Goal: Information Seeking & Learning: Find specific page/section

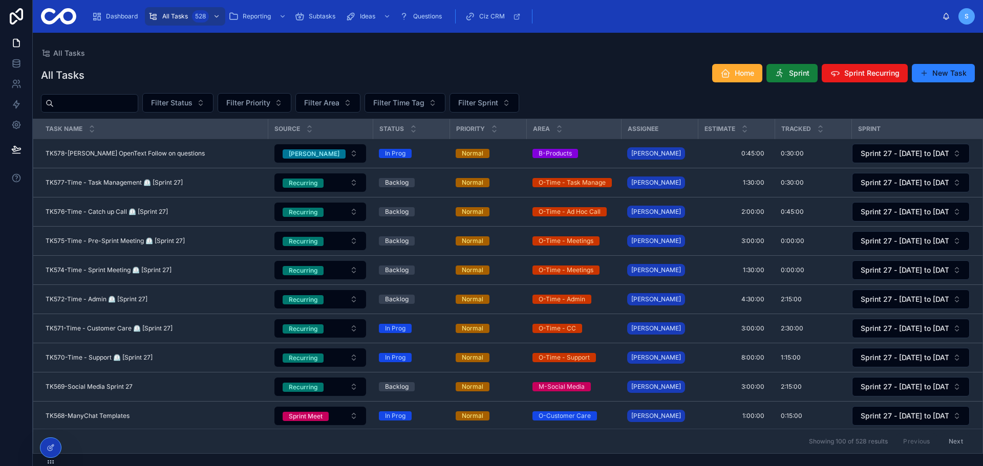
click at [797, 75] on span "Sprint" at bounding box center [799, 73] width 20 height 10
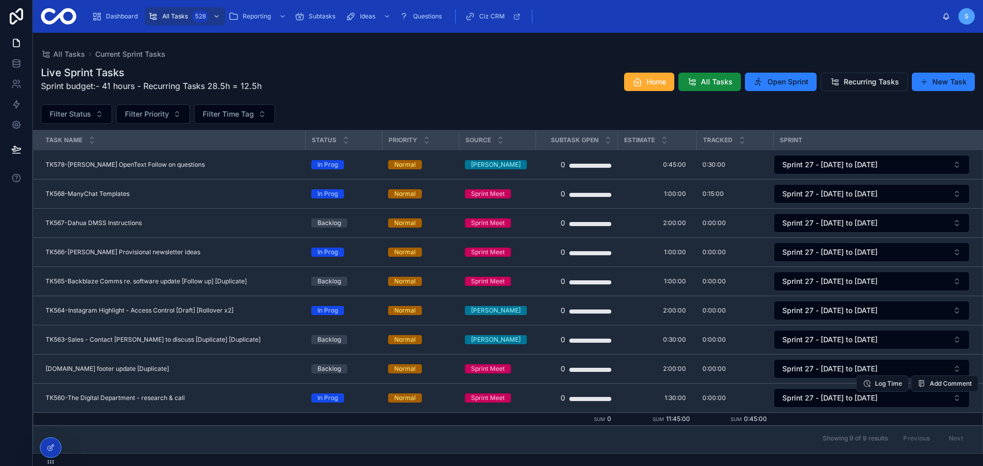
click at [160, 397] on span "TK560-The Digital Department - research & call" at bounding box center [115, 398] width 139 height 8
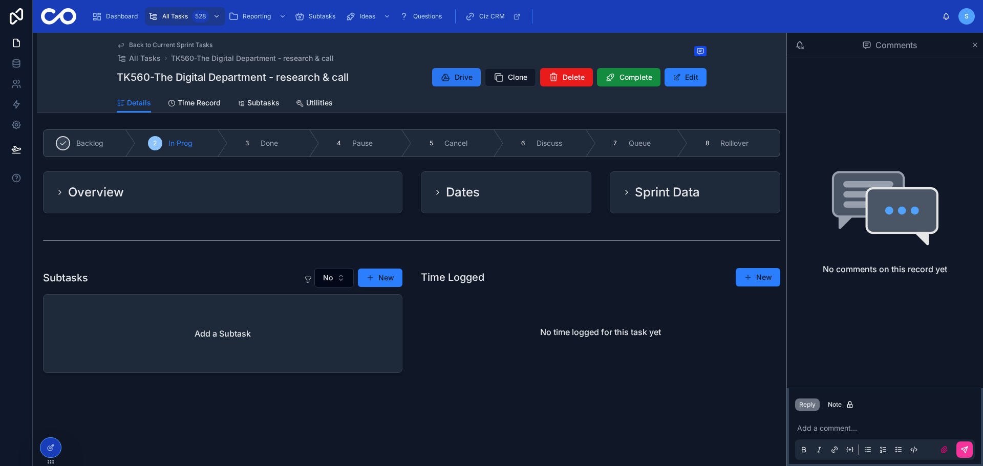
click at [451, 77] on button "Drive" at bounding box center [456, 77] width 49 height 18
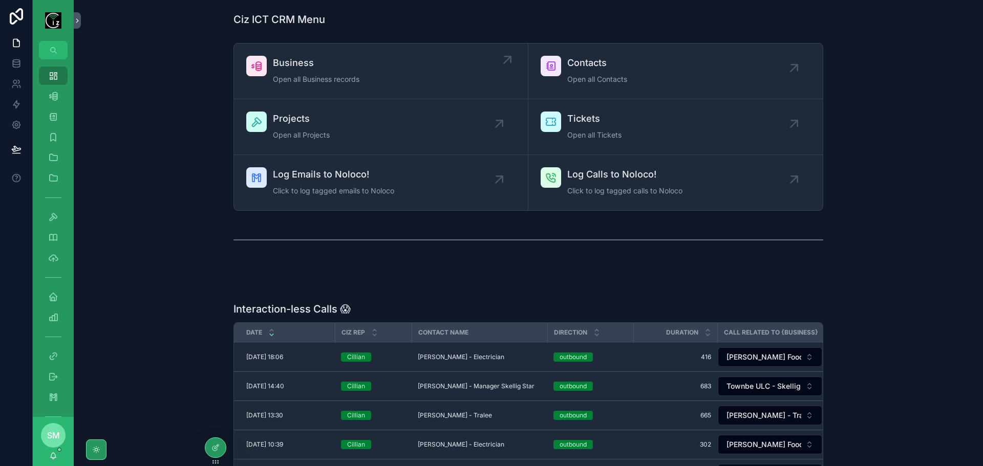
click at [357, 67] on span "Business" at bounding box center [316, 63] width 86 height 14
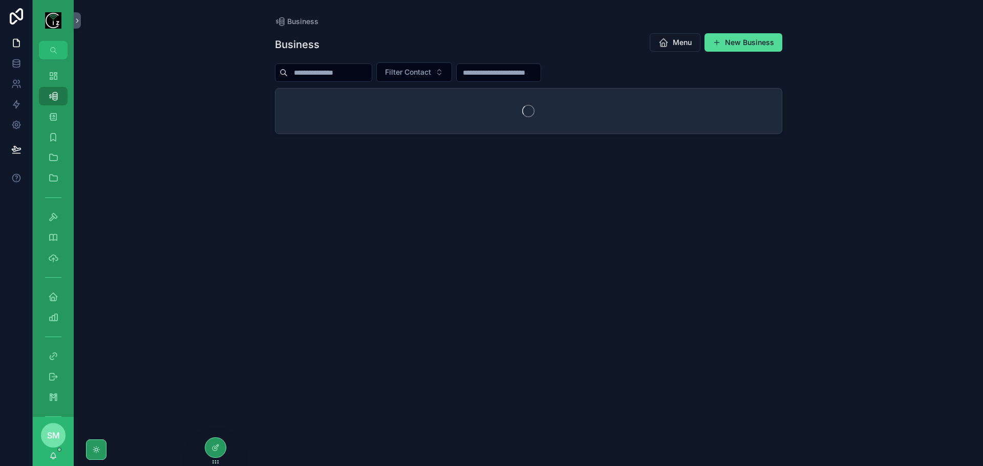
click at [352, 72] on input "scrollable content" at bounding box center [330, 73] width 84 height 14
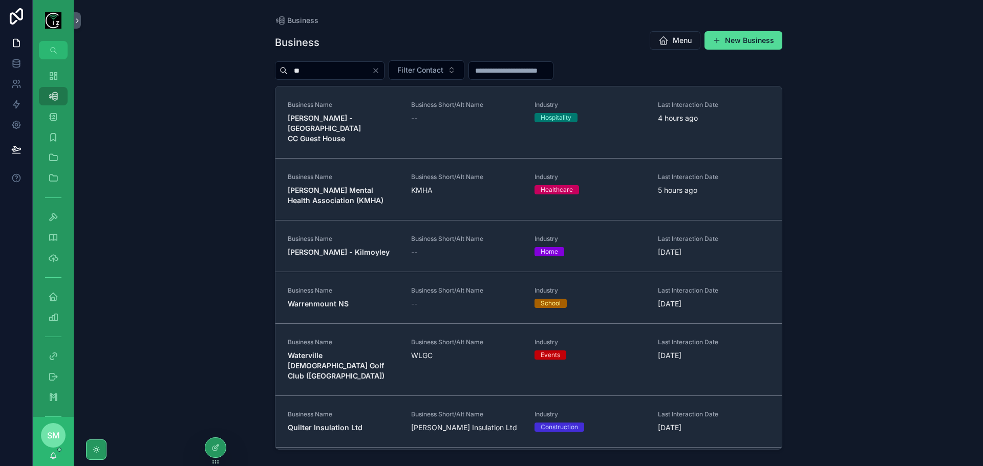
type input "*"
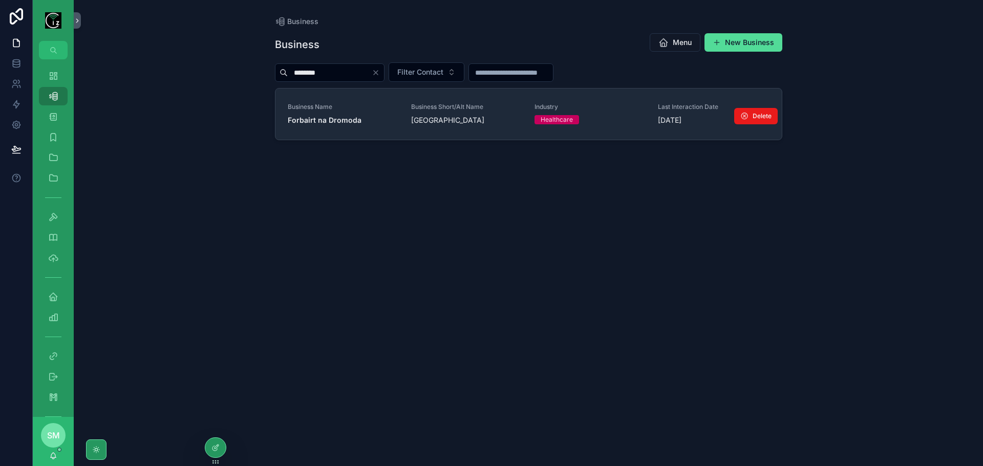
type input "********"
click at [356, 127] on link "Business Name Forbairt na Dromoda Business Short/Alt Name Dromid Centre Industr…" at bounding box center [528, 114] width 506 height 51
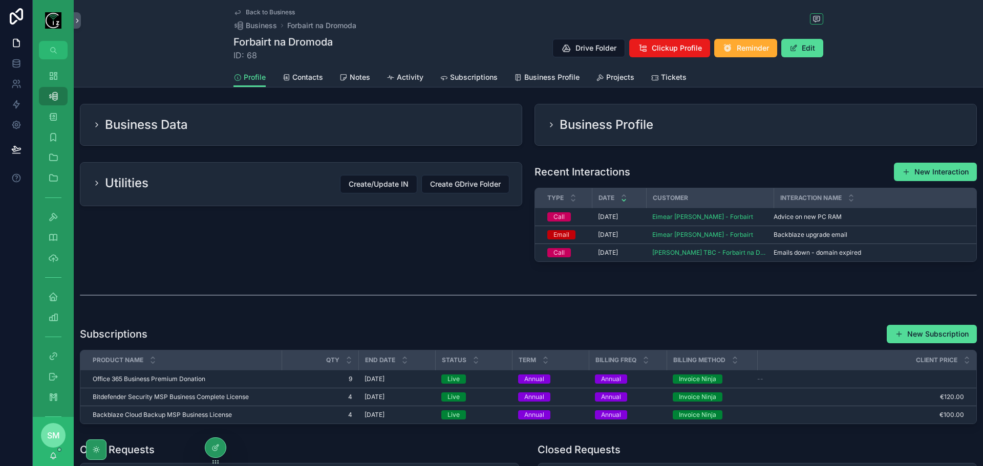
click at [677, 79] on span "Tickets" at bounding box center [674, 77] width 26 height 10
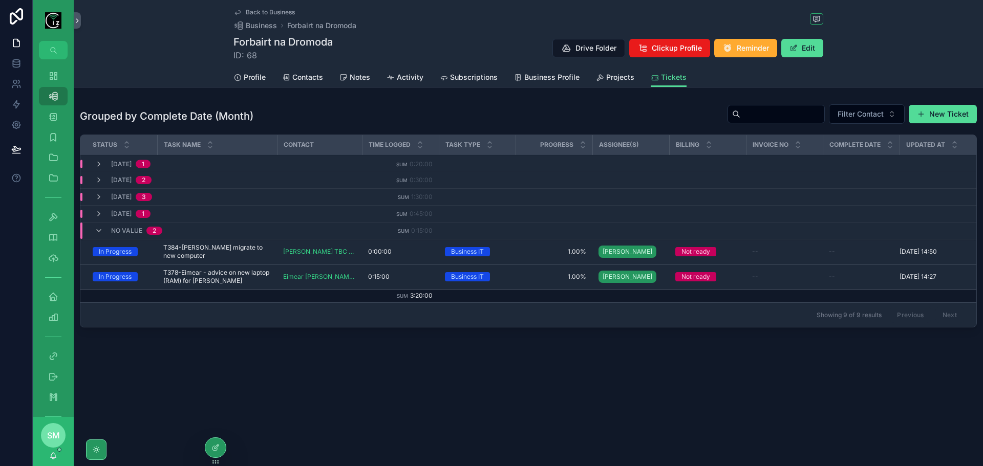
click at [269, 12] on span "Back to Business" at bounding box center [270, 12] width 49 height 8
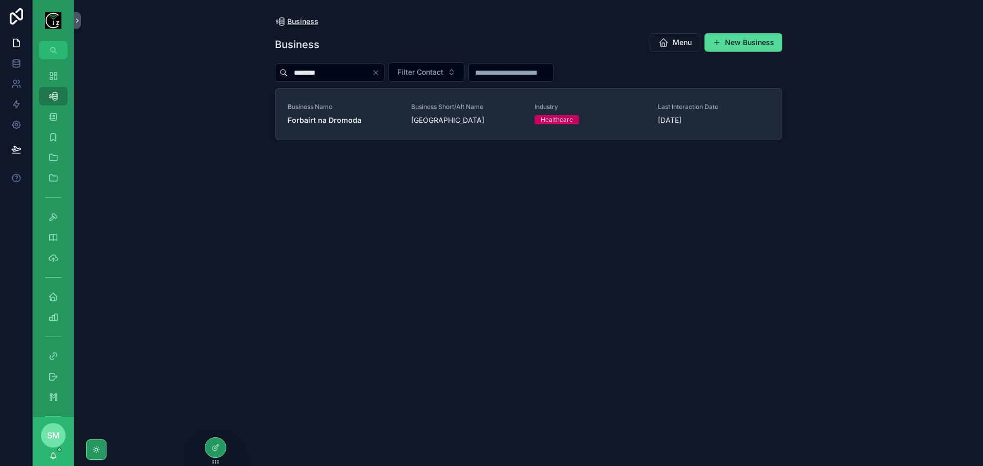
click at [298, 22] on span "Business" at bounding box center [302, 21] width 31 height 10
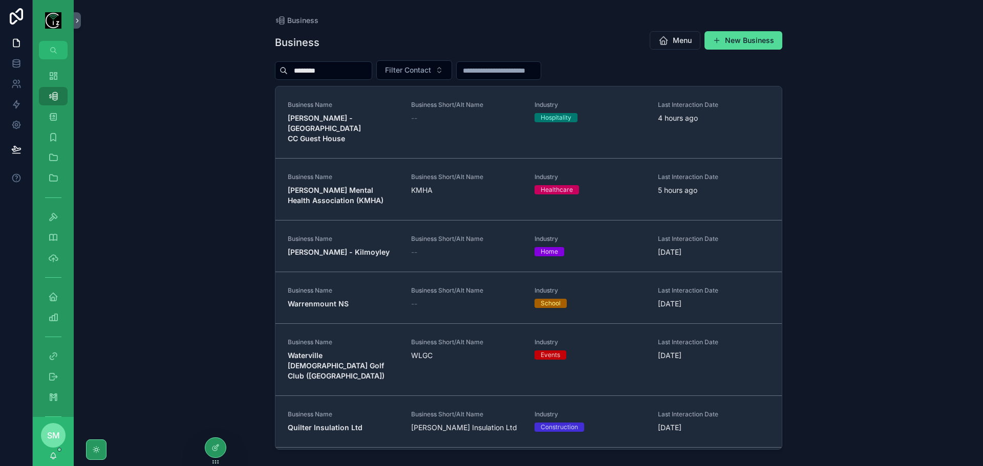
click at [345, 66] on input "********" at bounding box center [330, 70] width 84 height 14
drag, startPoint x: 330, startPoint y: 70, endPoint x: 293, endPoint y: 66, distance: 37.1
click at [293, 66] on input "********" at bounding box center [330, 70] width 84 height 14
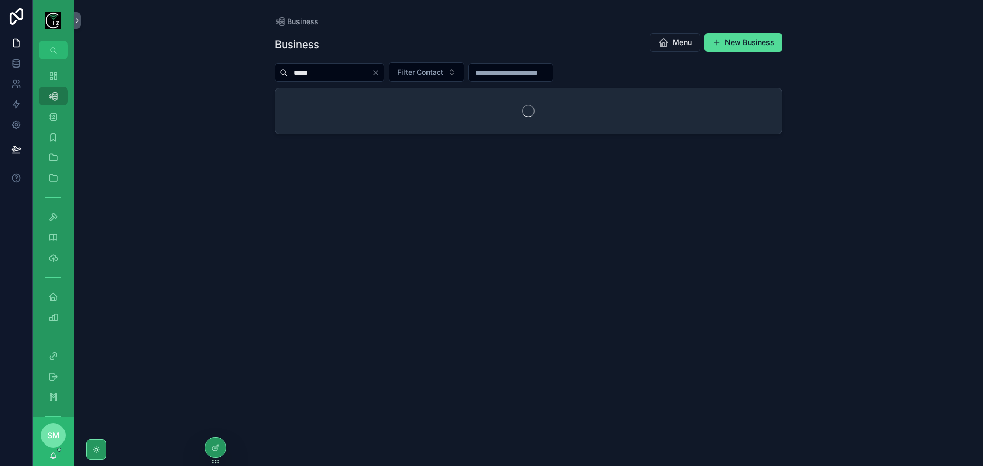
type input "*****"
click at [380, 73] on icon "Clear" at bounding box center [376, 73] width 8 height 8
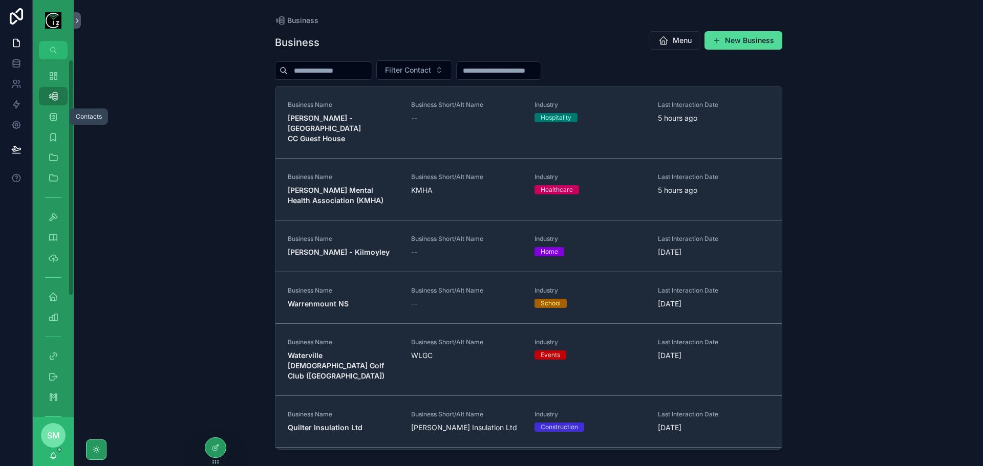
click at [56, 110] on div "Contacts 605" at bounding box center [53, 116] width 16 height 16
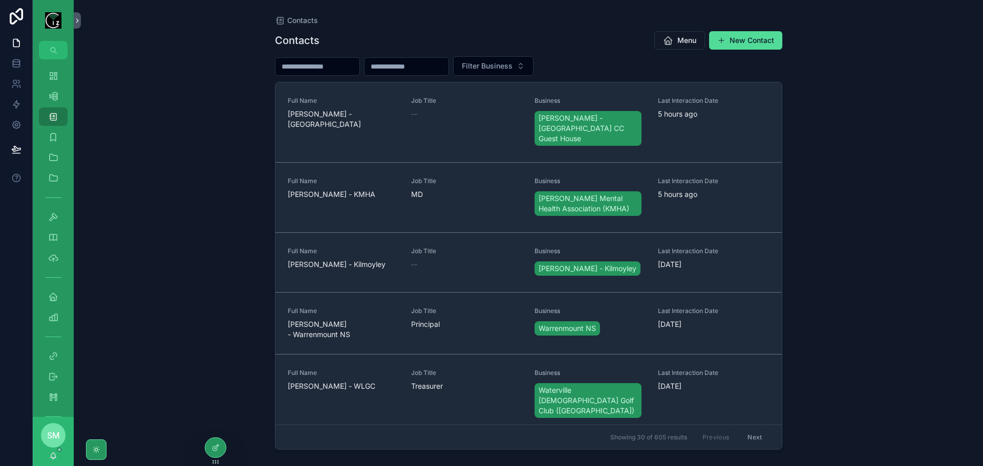
click at [301, 68] on input "scrollable content" at bounding box center [317, 66] width 84 height 14
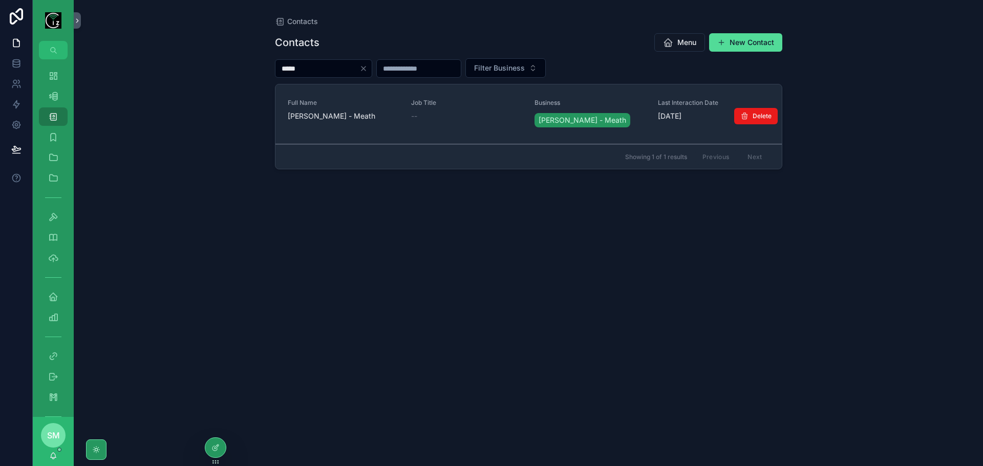
type input "*****"
click at [337, 108] on div "Full Name Stefanie Knapp - Meath" at bounding box center [343, 110] width 111 height 23
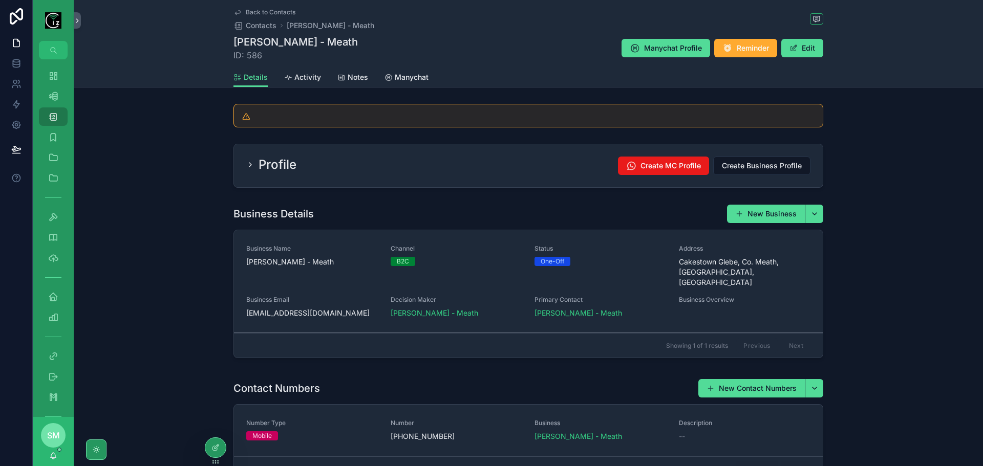
click at [387, 154] on div "Profile Create MC Profile Create Business Profile" at bounding box center [528, 165] width 589 height 43
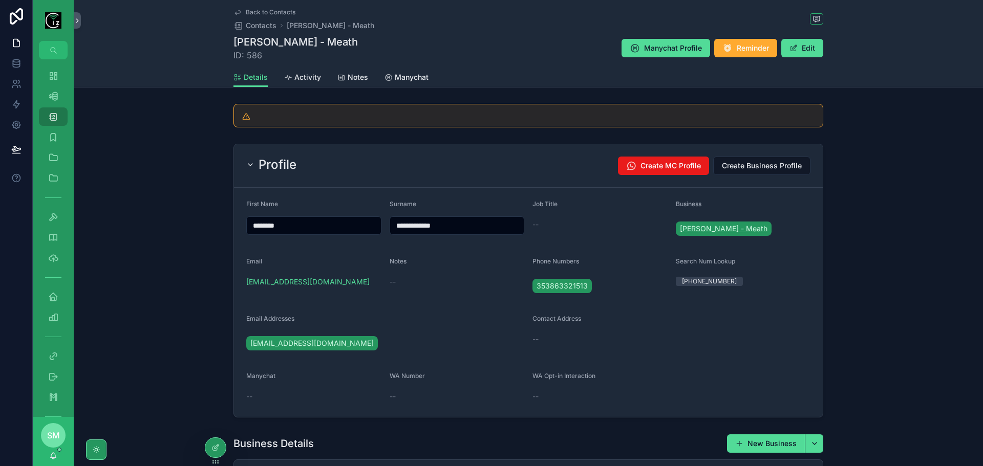
click at [700, 233] on span "Stefanie Knapp - Meath" at bounding box center [724, 229] width 88 height 10
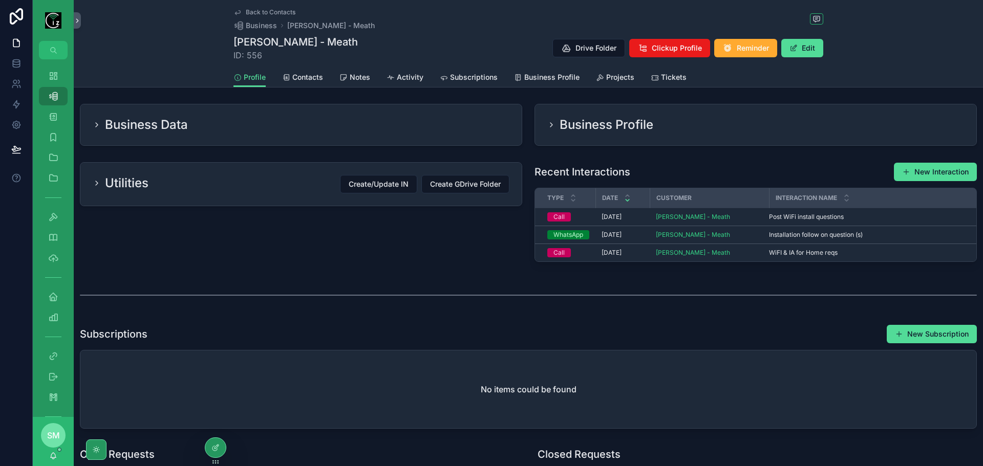
click at [613, 80] on span "Projects" at bounding box center [620, 77] width 28 height 10
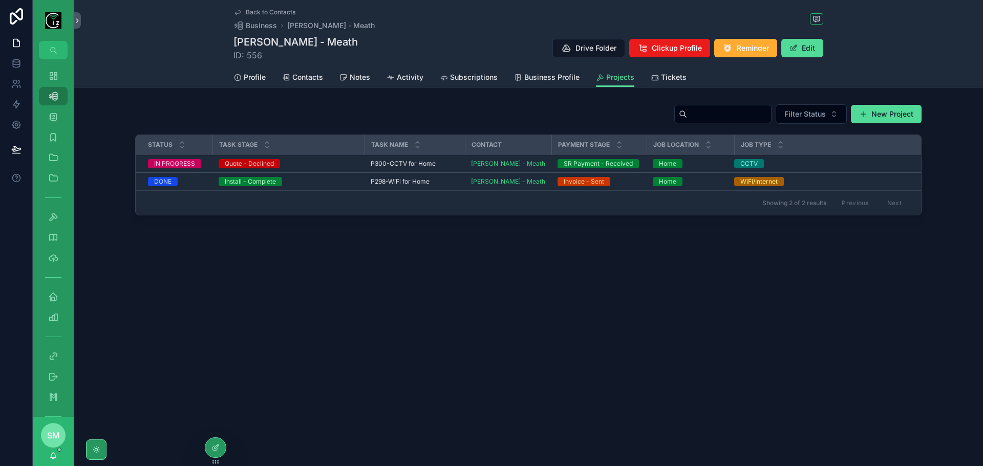
click at [285, 11] on span "Back to Contacts" at bounding box center [271, 12] width 50 height 8
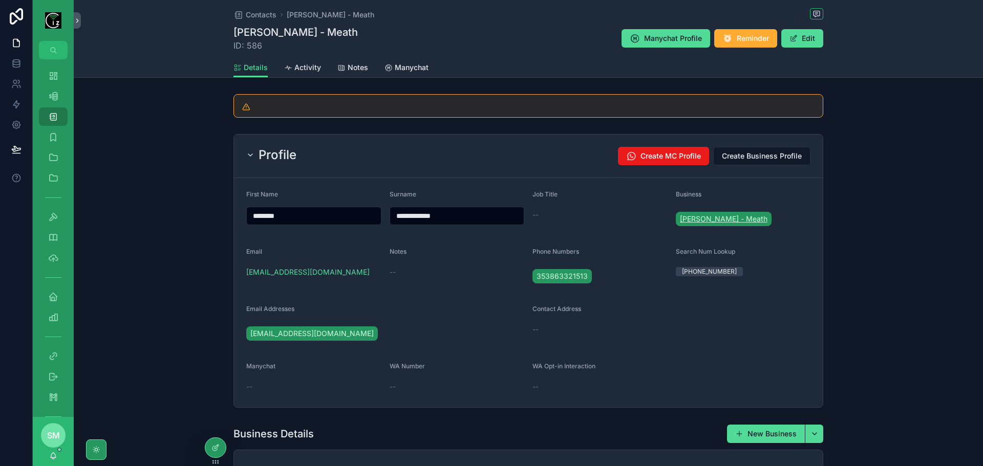
click at [705, 217] on span "Stefanie Knapp - Meath" at bounding box center [724, 219] width 88 height 10
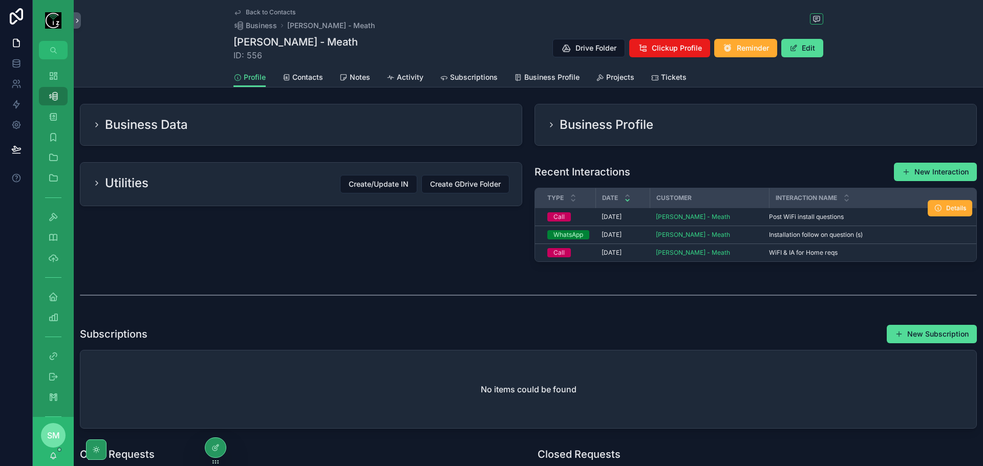
click at [782, 220] on span "Post WiFi install questions" at bounding box center [806, 217] width 75 height 8
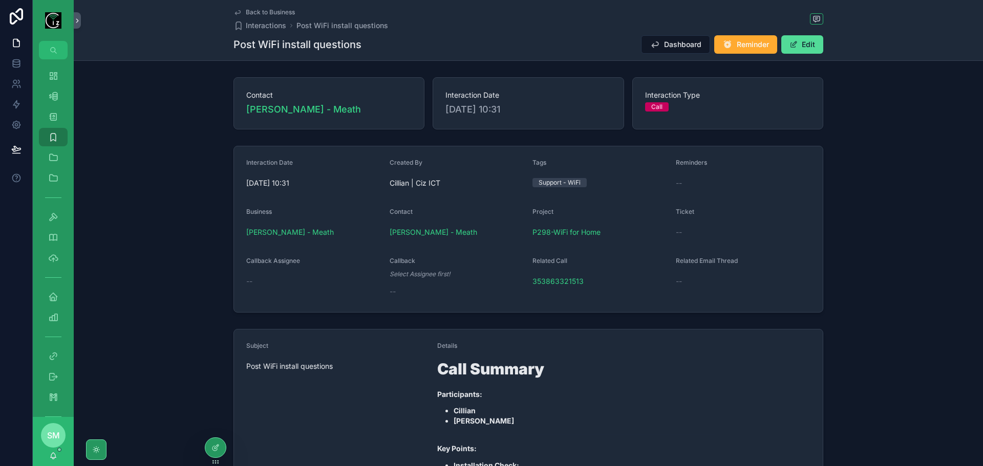
click at [277, 15] on span "Back to Business" at bounding box center [270, 12] width 49 height 8
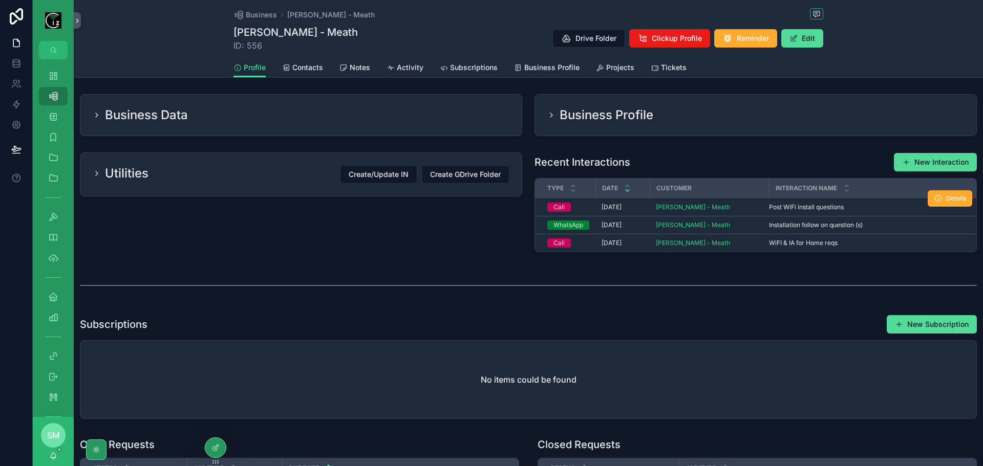
click at [782, 207] on span "Post WiFi install questions" at bounding box center [806, 207] width 75 height 8
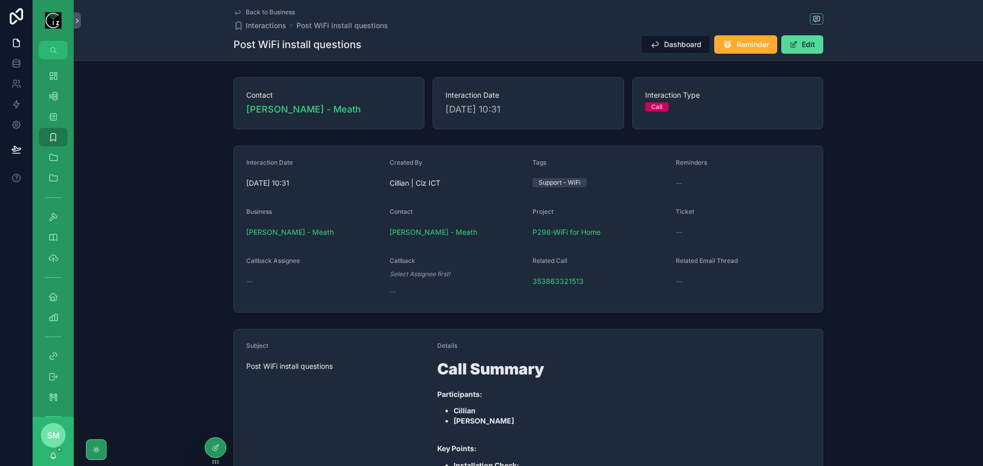
click at [279, 13] on span "Back to Business" at bounding box center [270, 12] width 49 height 8
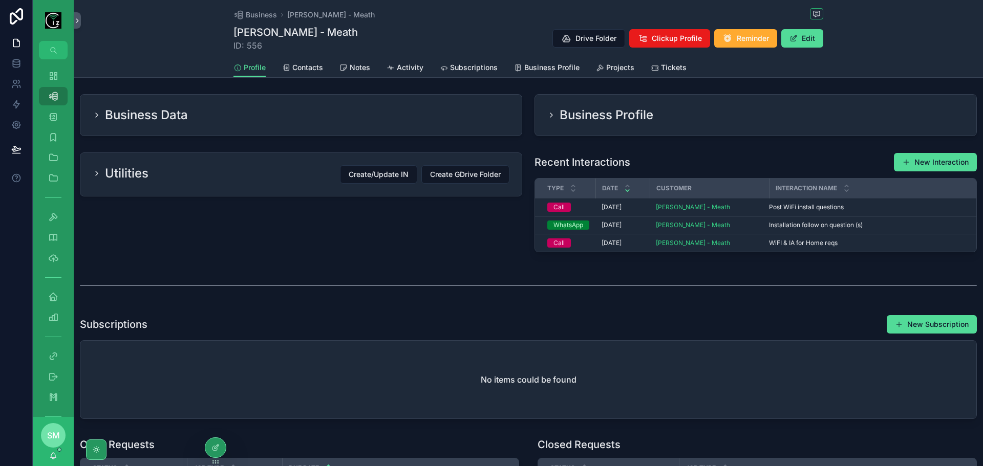
click at [276, 124] on div "Business Data" at bounding box center [300, 115] width 441 height 41
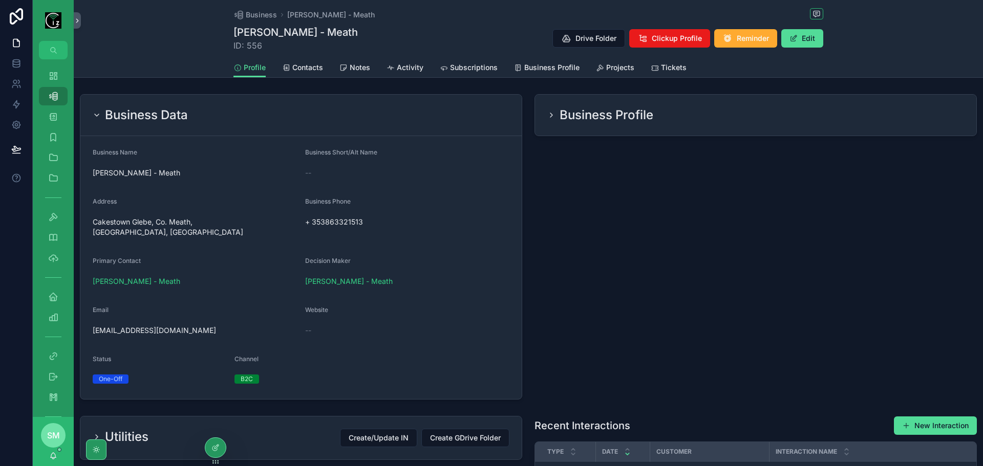
click at [276, 124] on div "Business Data" at bounding box center [300, 115] width 441 height 41
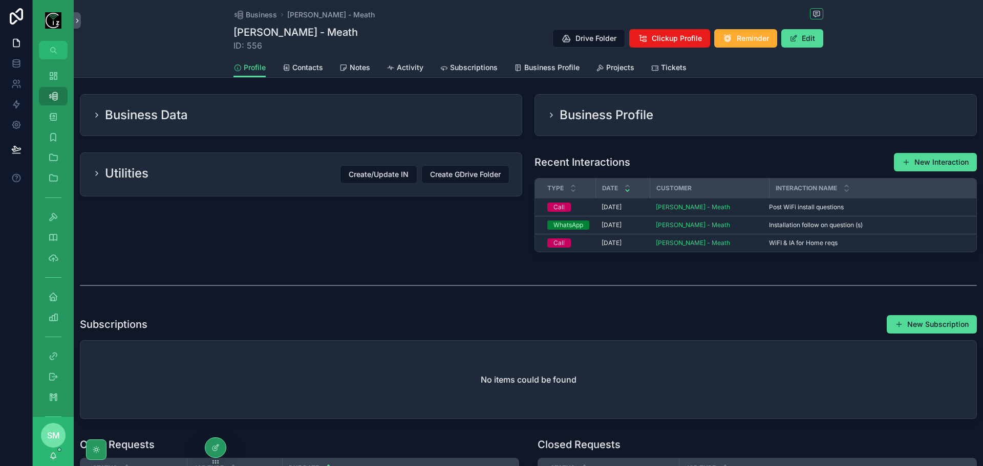
click at [596, 66] on icon "scrollable content" at bounding box center [600, 68] width 8 height 8
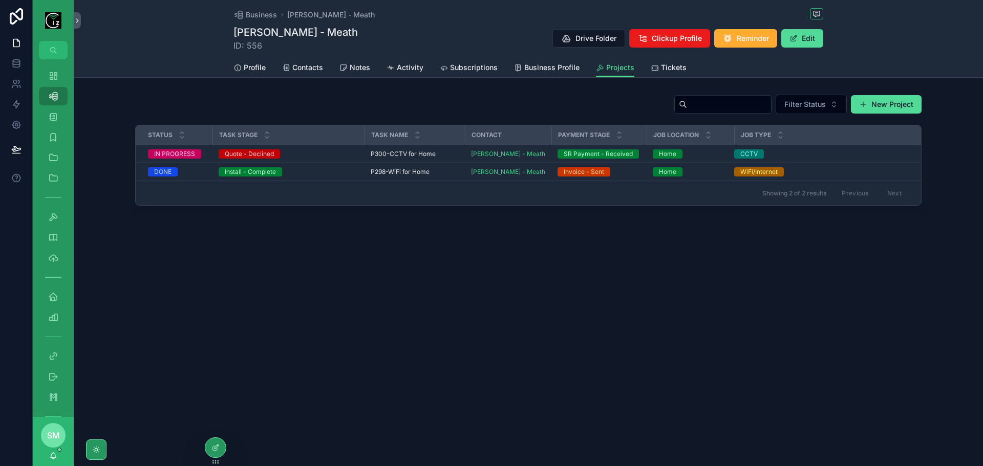
click at [336, 170] on div "Install - Complete" at bounding box center [289, 171] width 140 height 9
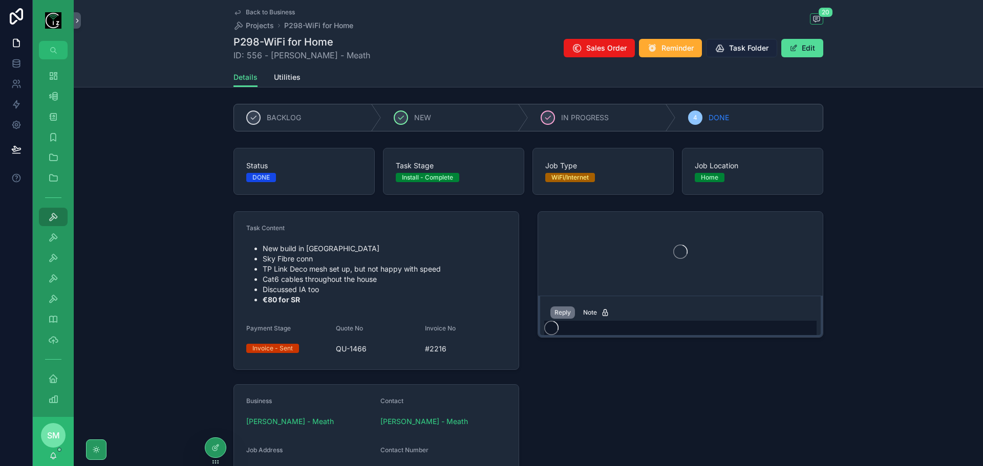
click at [752, 53] on button "Task Folder" at bounding box center [741, 48] width 71 height 18
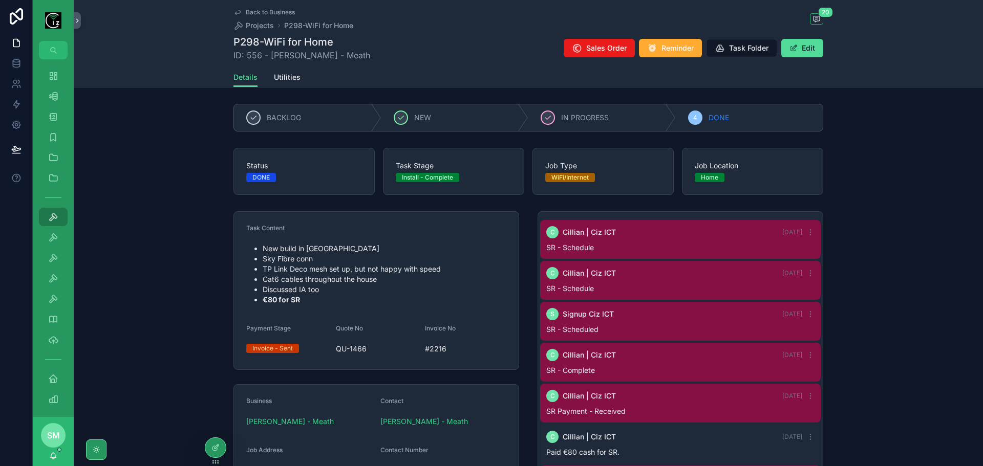
scroll to position [563, 0]
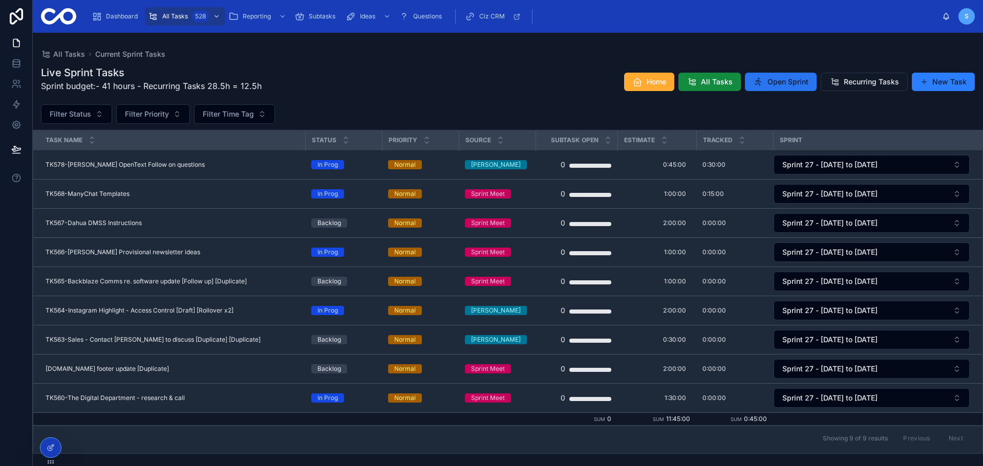
click at [791, 85] on span "Open Sprint" at bounding box center [787, 82] width 41 height 10
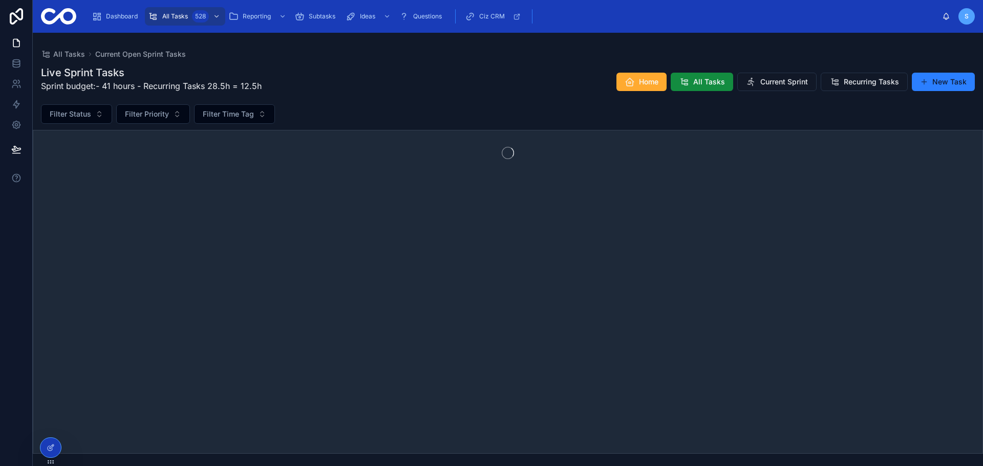
click at [791, 85] on span "Current Sprint" at bounding box center [784, 82] width 48 height 10
